Goal: Check status

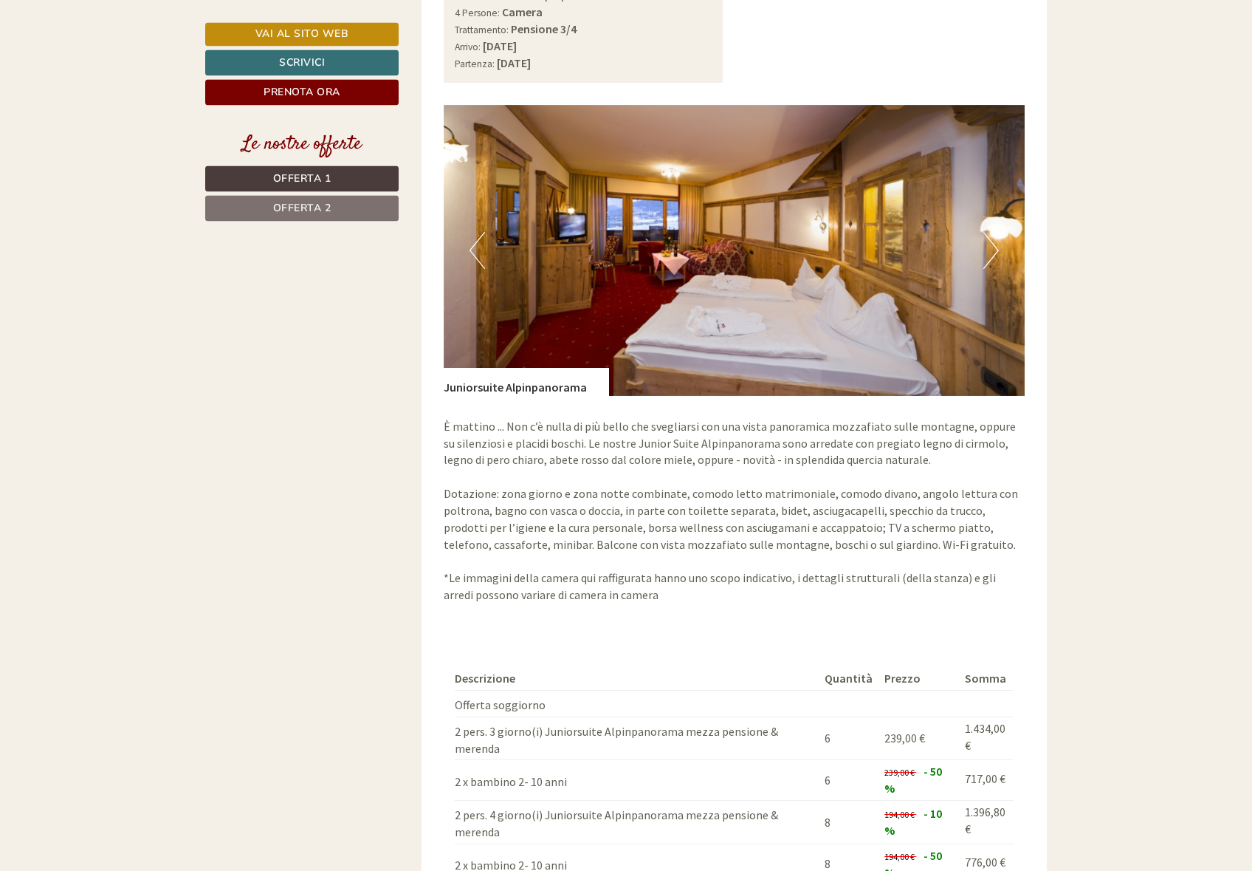
scroll to position [2109, 0]
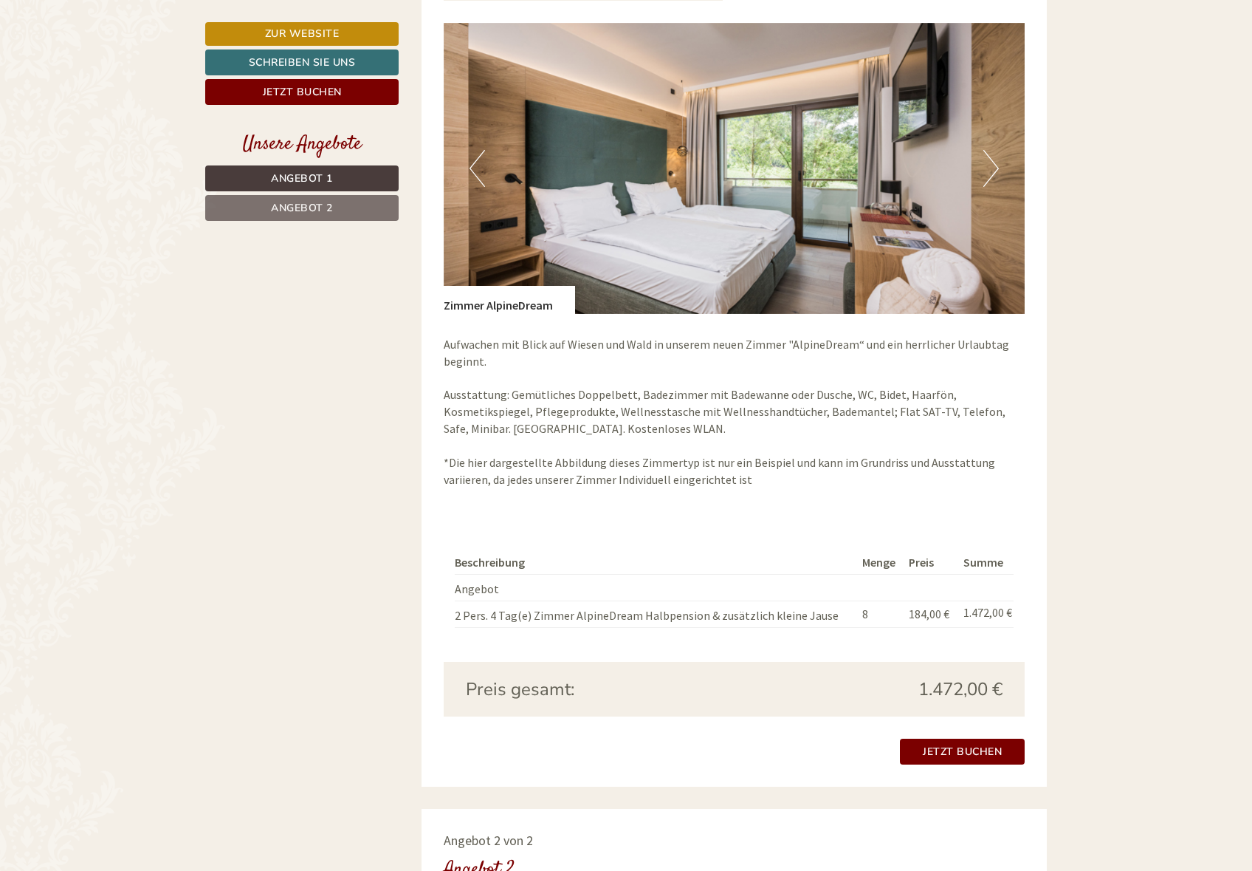
scroll to position [1431, 0]
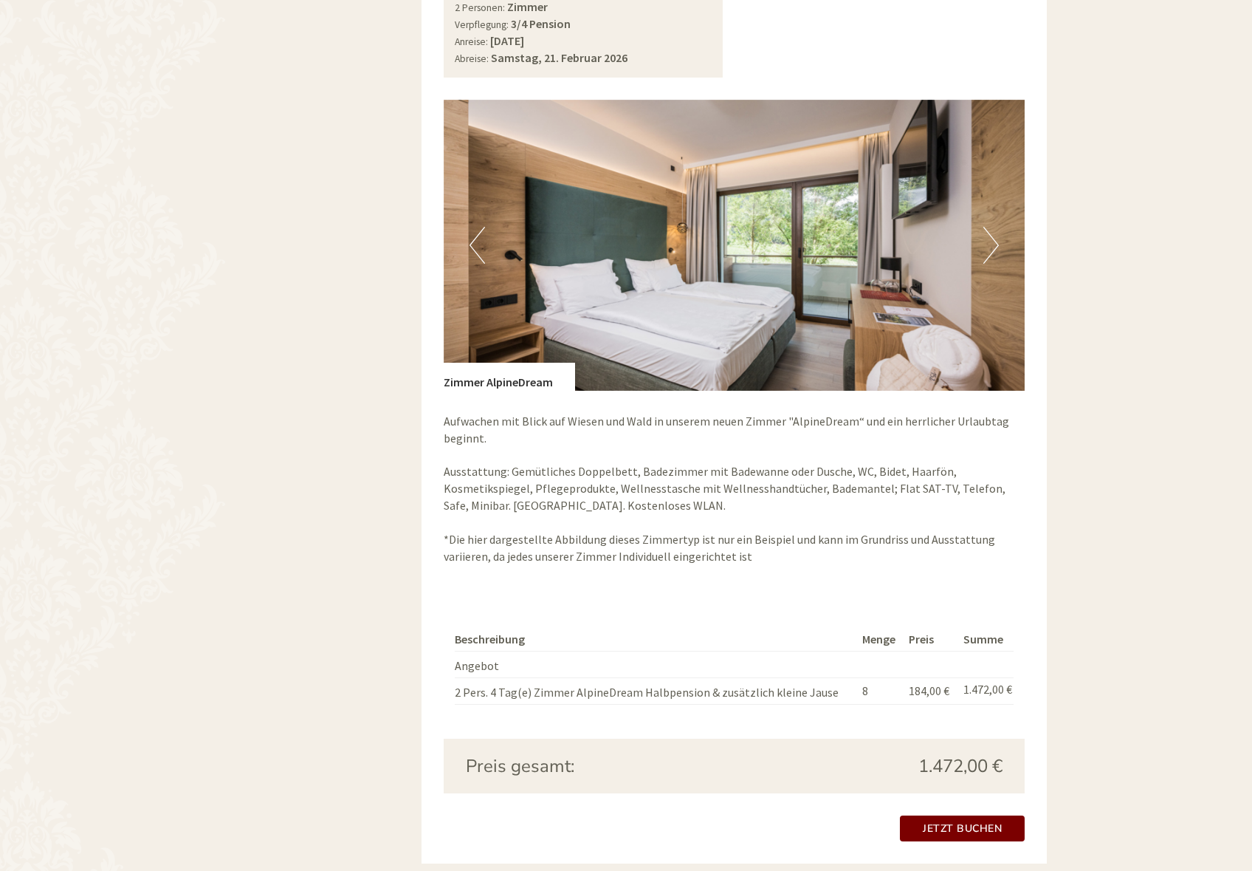
scroll to position [1055, 0]
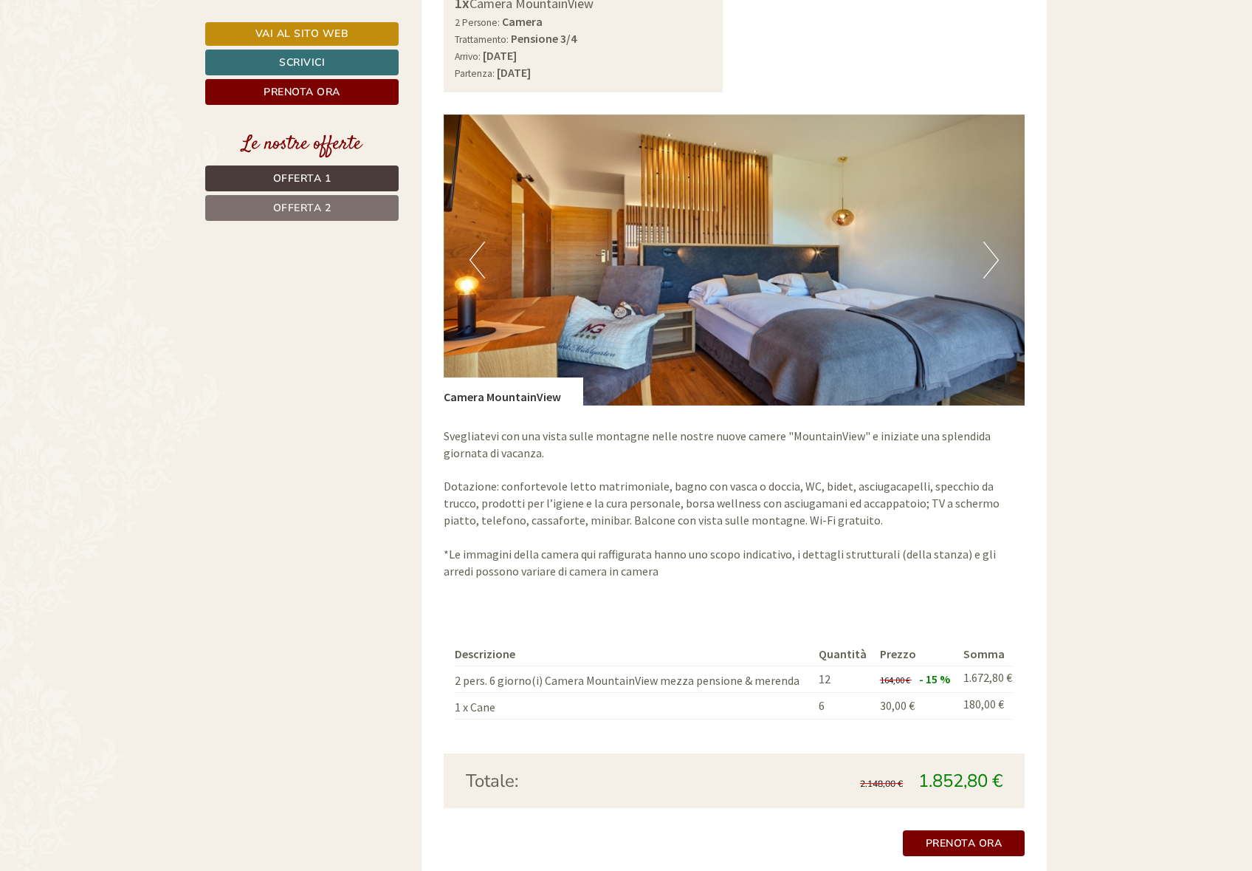
scroll to position [1130, 0]
